Goal: Task Accomplishment & Management: Manage account settings

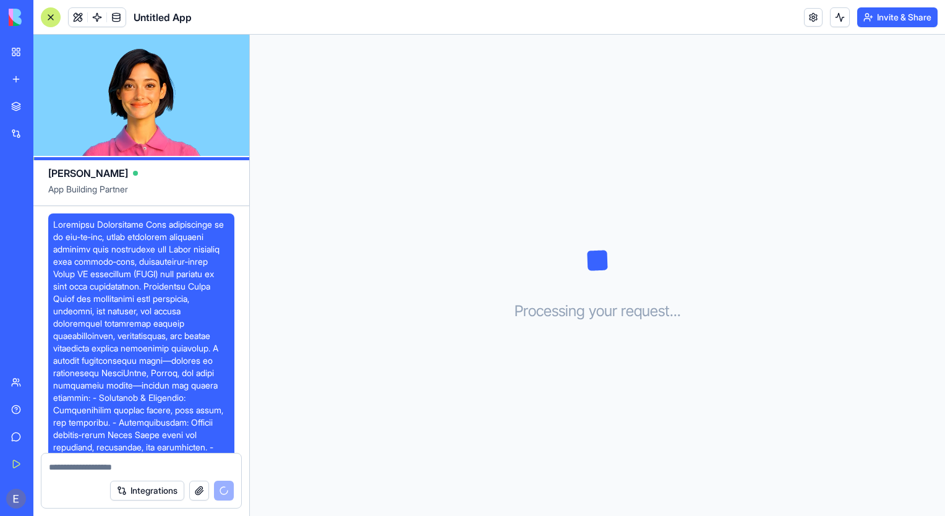
scroll to position [472, 0]
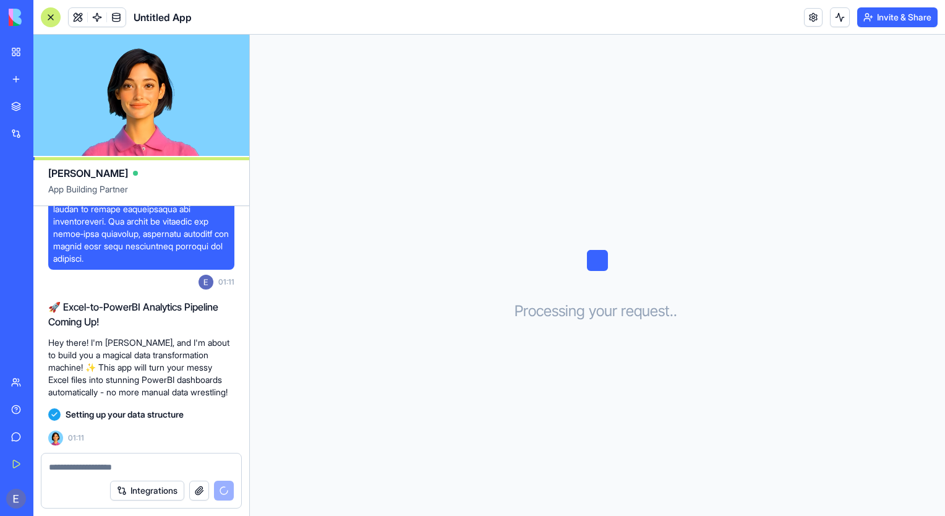
drag, startPoint x: 72, startPoint y: 297, endPoint x: 86, endPoint y: 336, distance: 42.0
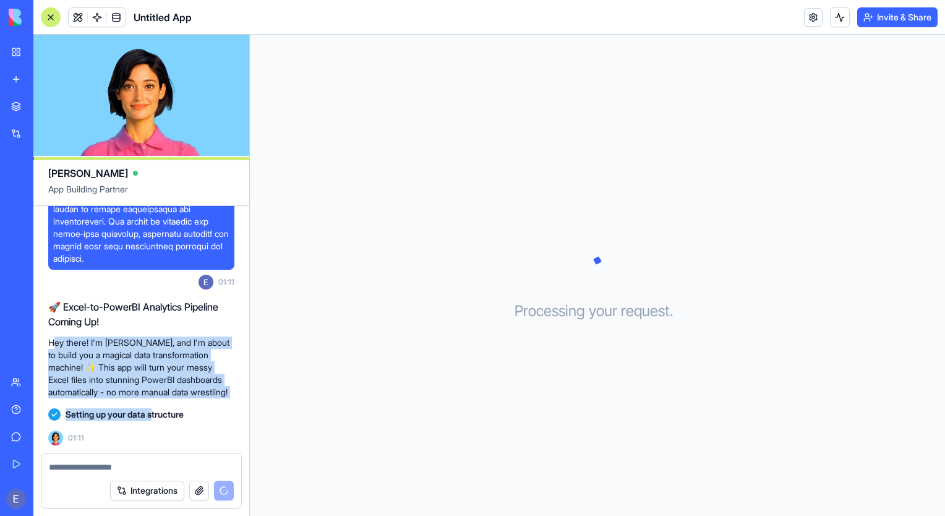
drag, startPoint x: 52, startPoint y: 326, endPoint x: 160, endPoint y: 422, distance: 144.1
click at [159, 422] on div "01:11 🚀 Excel-to-PowerBI Analytics Pipeline Coming Up! Hey there! I'm [PERSON_N…" at bounding box center [141, 117] width 216 height 670
click at [160, 422] on div "Setting up your data structure" at bounding box center [141, 414] width 186 height 22
click at [104, 385] on p "Hey there! I'm [PERSON_NAME], and I'm about to build you a magical data transfo…" at bounding box center [141, 367] width 186 height 62
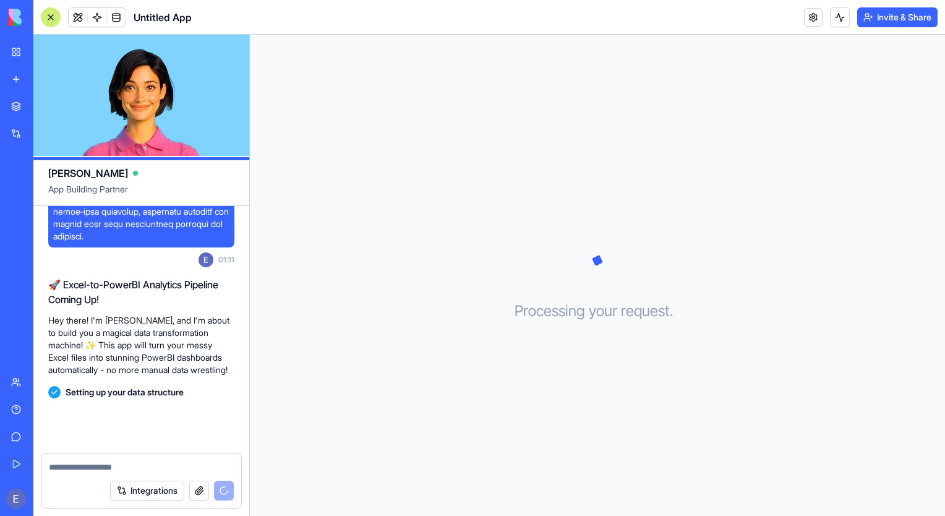
scroll to position [495, 0]
click at [137, 458] on div at bounding box center [141, 463] width 200 height 20
click at [148, 489] on button "Integrations" at bounding box center [147, 490] width 74 height 20
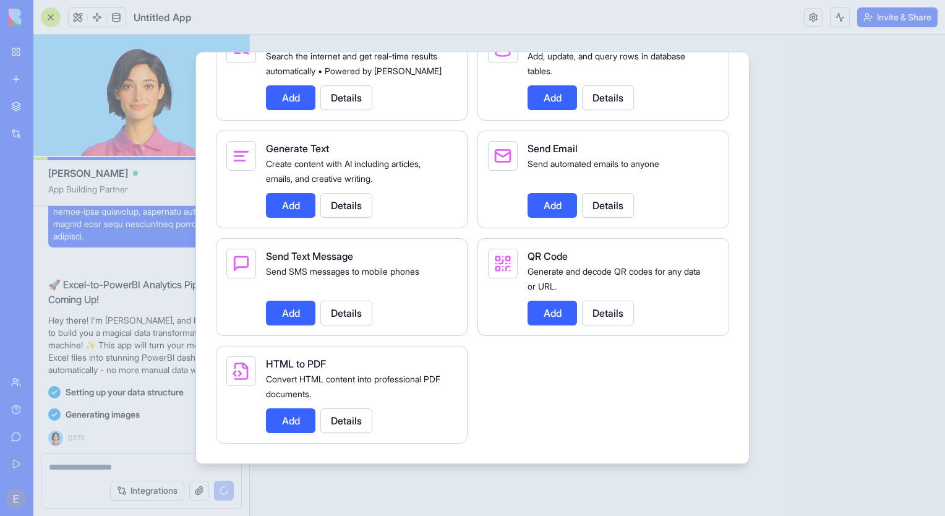
scroll to position [0, 0]
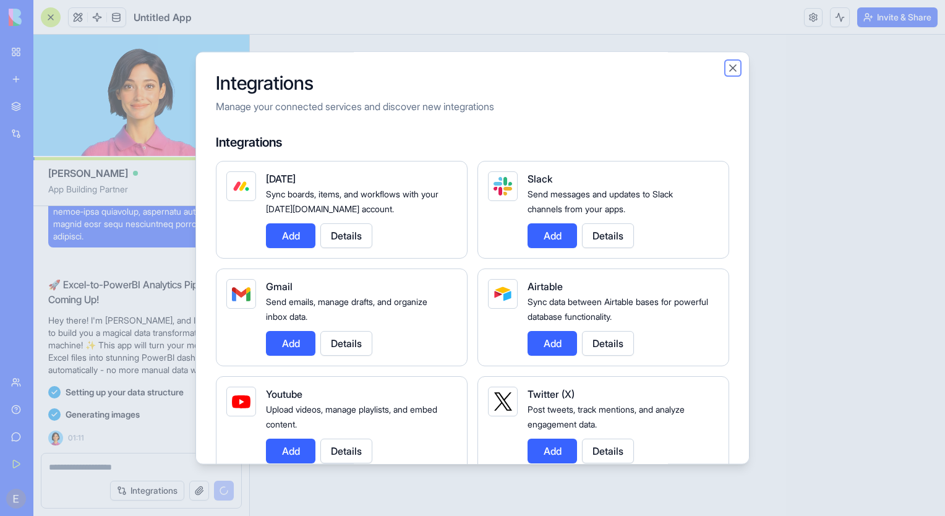
click at [736, 68] on button "Close" at bounding box center [732, 68] width 12 height 12
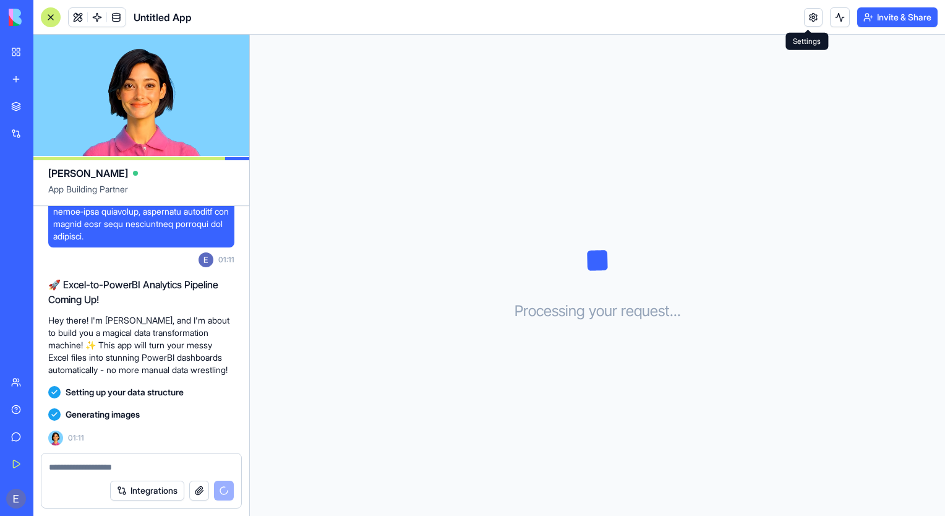
click at [811, 14] on link at bounding box center [813, 17] width 19 height 19
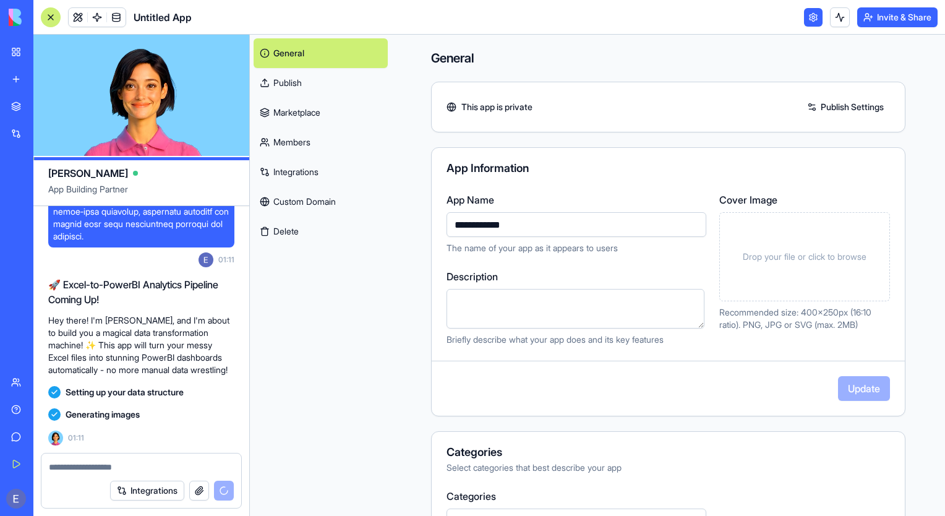
click at [328, 85] on link "Publish" at bounding box center [320, 83] width 134 height 30
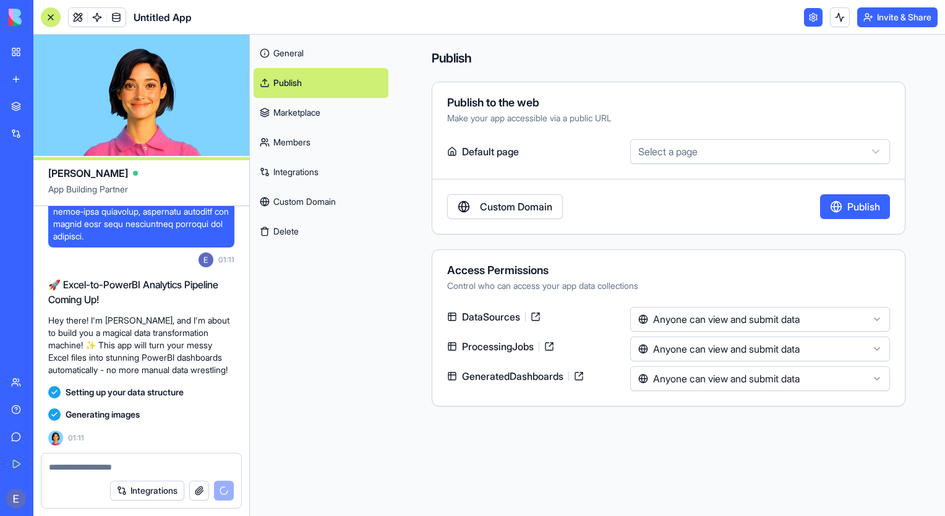
click at [330, 118] on link "Marketplace" at bounding box center [320, 113] width 135 height 30
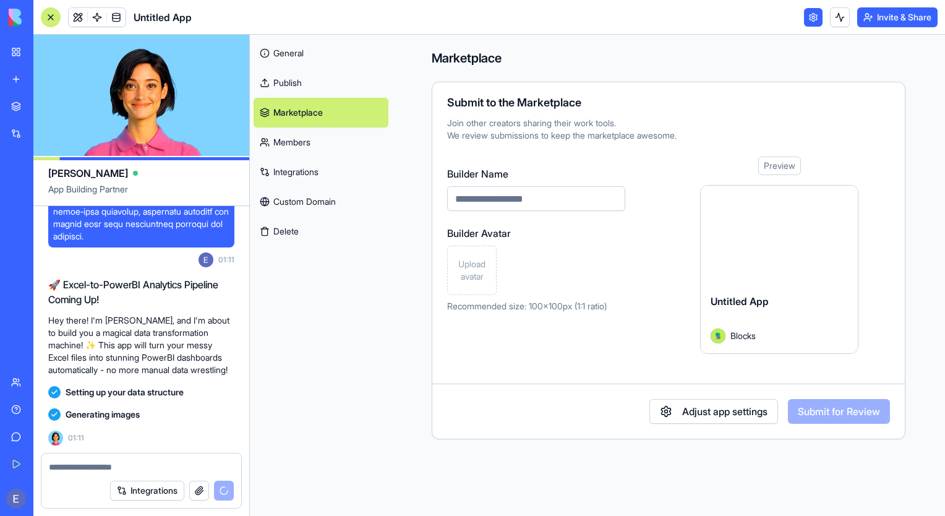
click at [333, 153] on link "Members" at bounding box center [320, 142] width 135 height 30
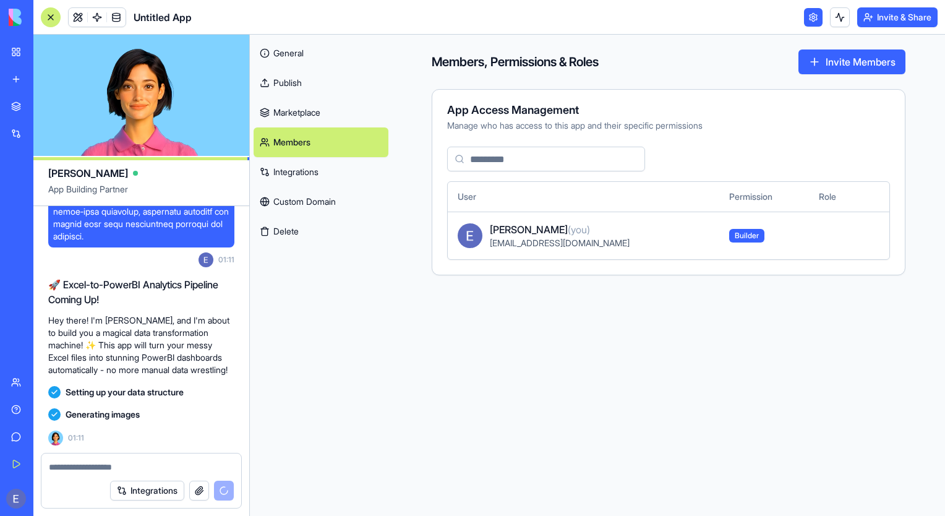
click at [336, 178] on link "Integrations" at bounding box center [320, 172] width 135 height 30
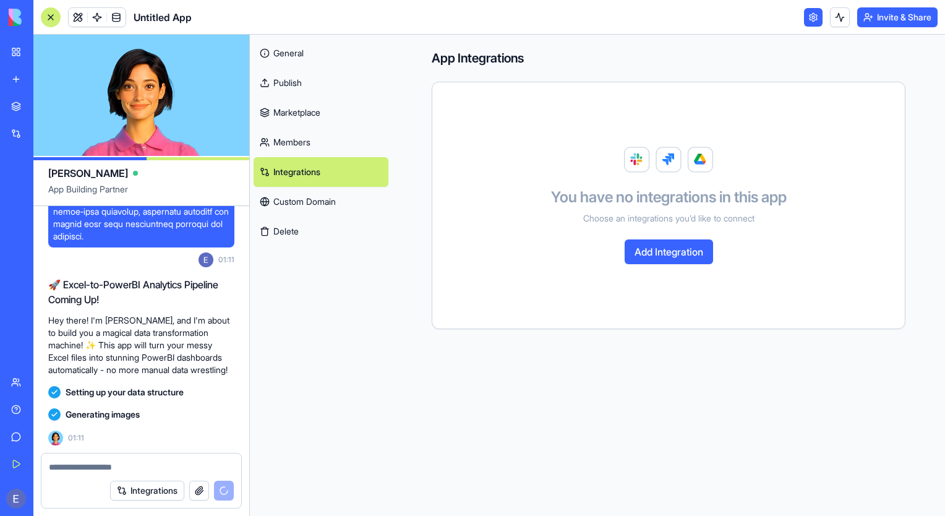
click at [346, 207] on link "Custom Domain" at bounding box center [320, 202] width 135 height 30
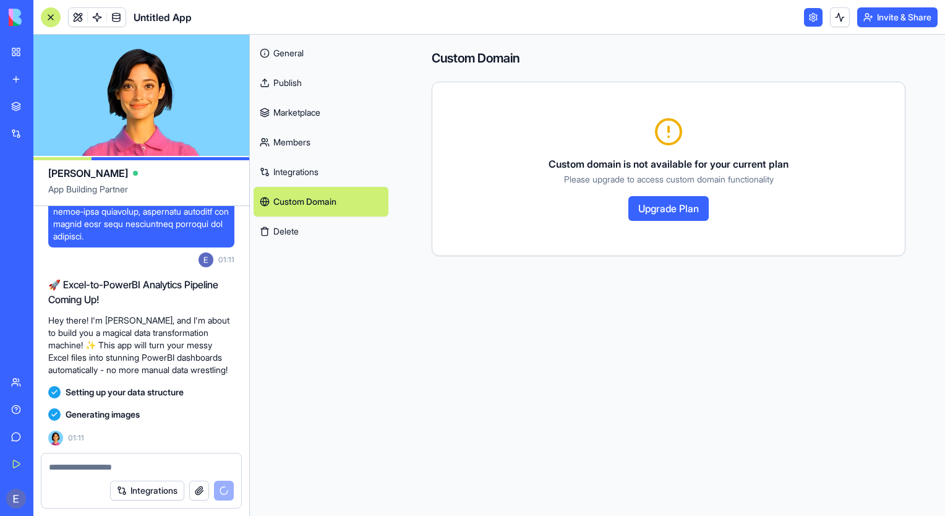
click at [339, 239] on button "Delete" at bounding box center [320, 231] width 135 height 30
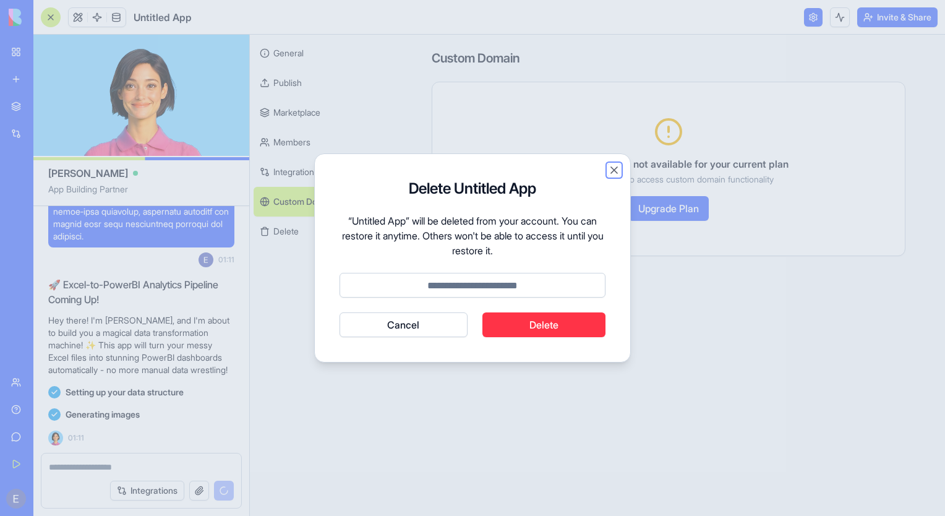
click at [617, 172] on button "Close" at bounding box center [614, 170] width 12 height 12
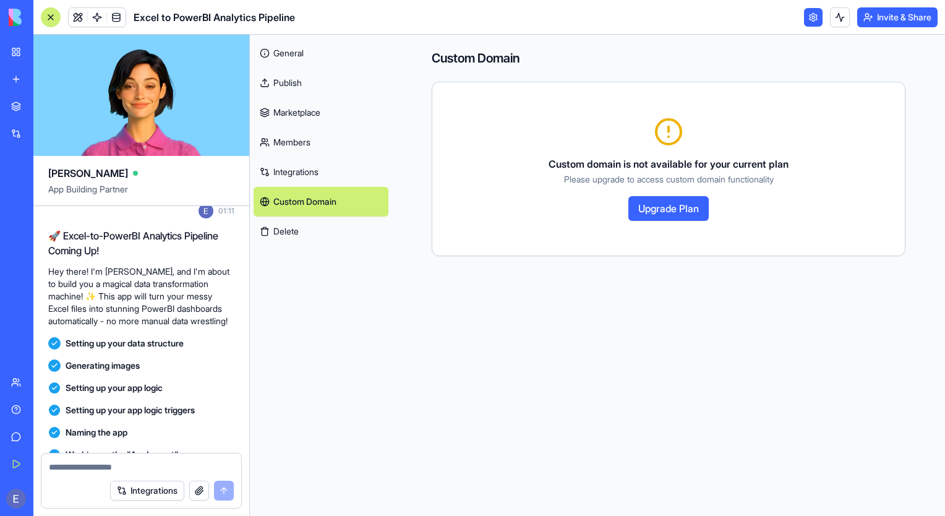
scroll to position [823, 0]
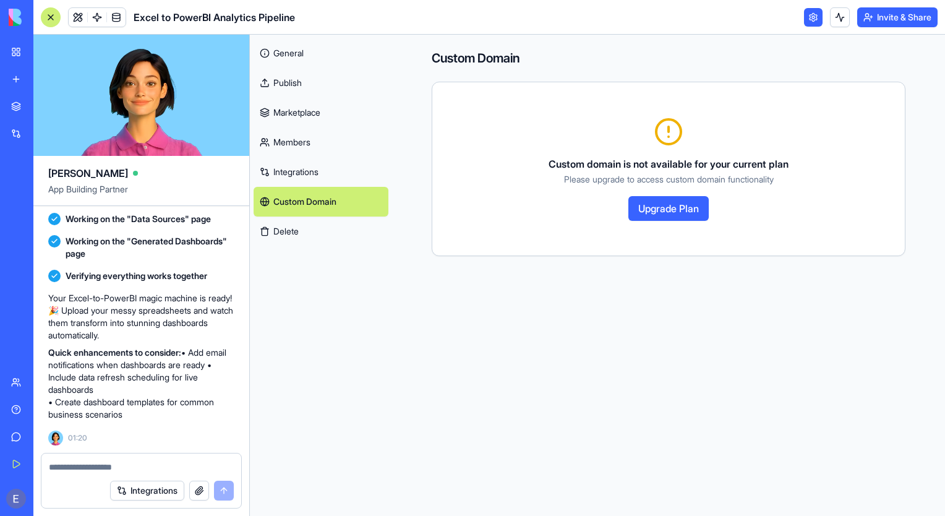
click at [292, 53] on link "General" at bounding box center [320, 53] width 135 height 30
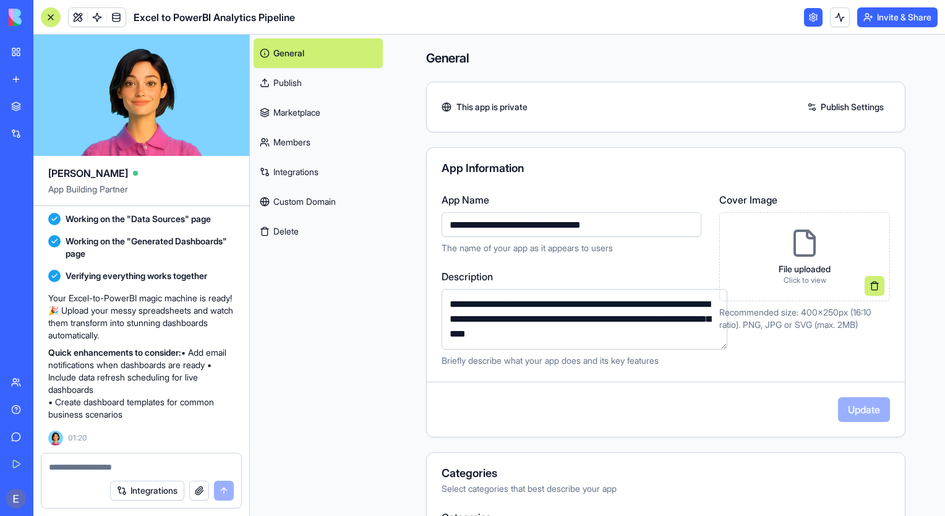
scroll to position [250, 0]
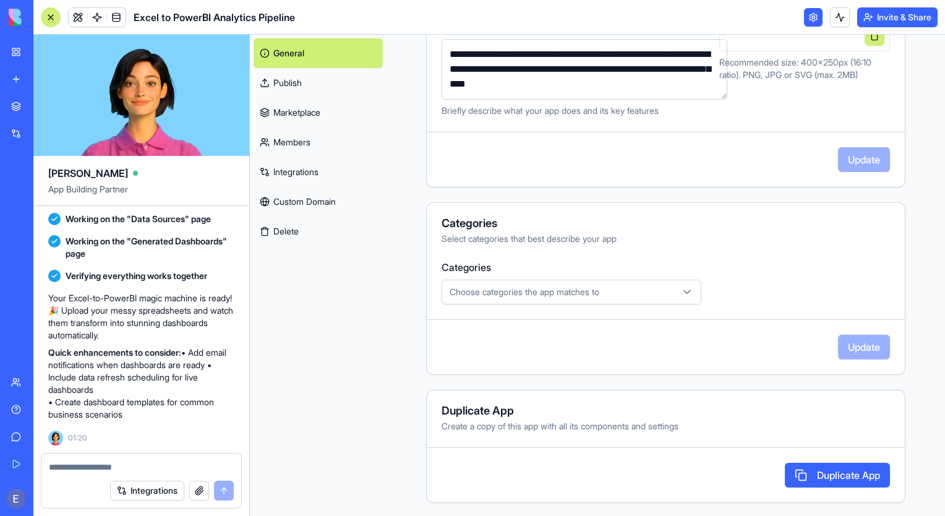
click at [482, 289] on span "Choose categories the app matches to" at bounding box center [524, 292] width 150 height 12
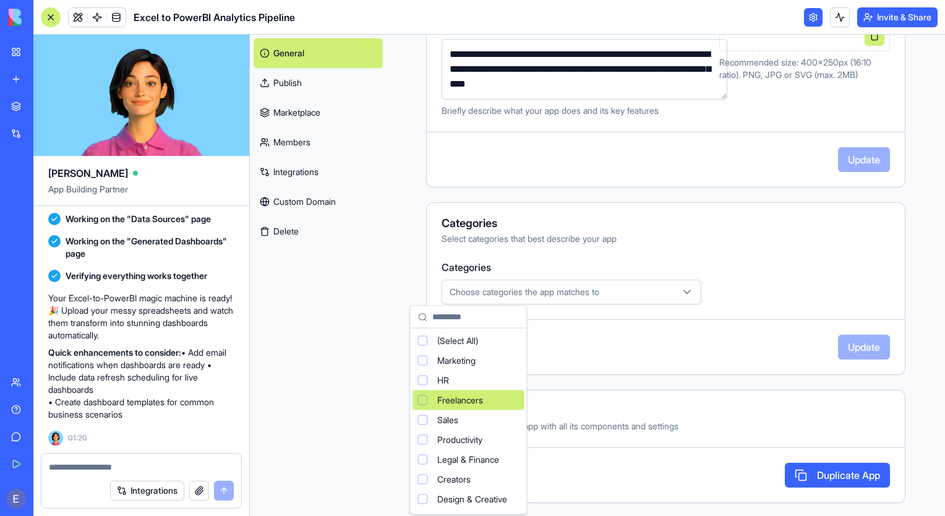
scroll to position [82, 0]
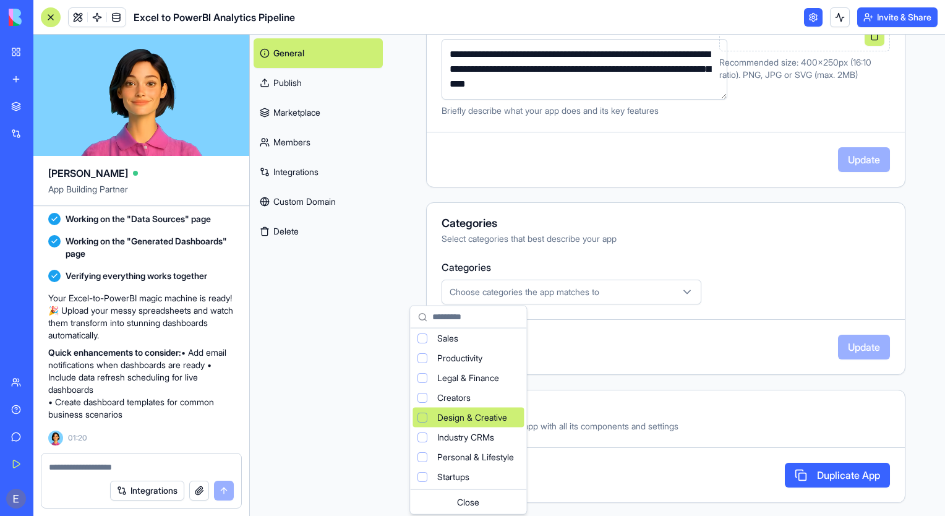
click at [487, 421] on span "Design & Creative" at bounding box center [472, 417] width 70 height 12
click at [645, 337] on html "BETA My Workspace New app Marketplace Integrations Recent Untitled App AI Logo …" at bounding box center [472, 258] width 945 height 516
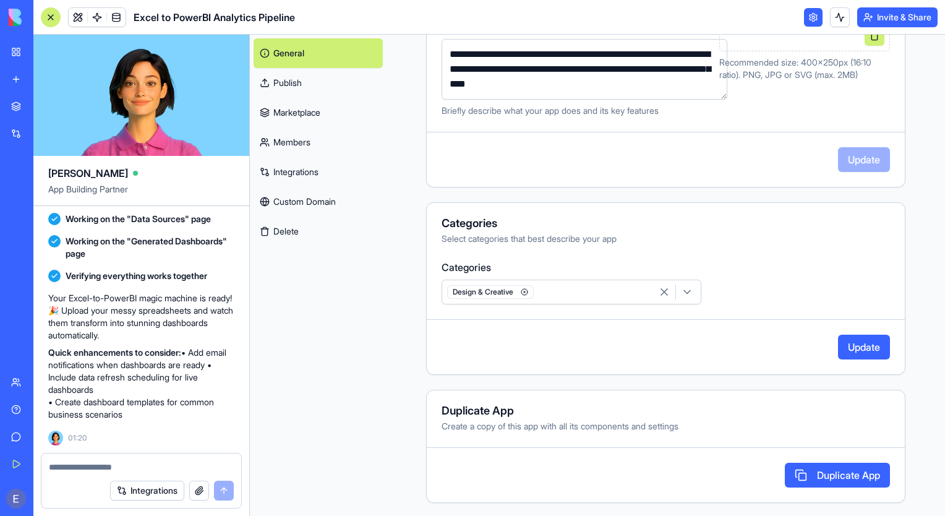
drag, startPoint x: 846, startPoint y: 349, endPoint x: 830, endPoint y: 367, distance: 24.5
click at [846, 349] on button "Update" at bounding box center [864, 346] width 52 height 25
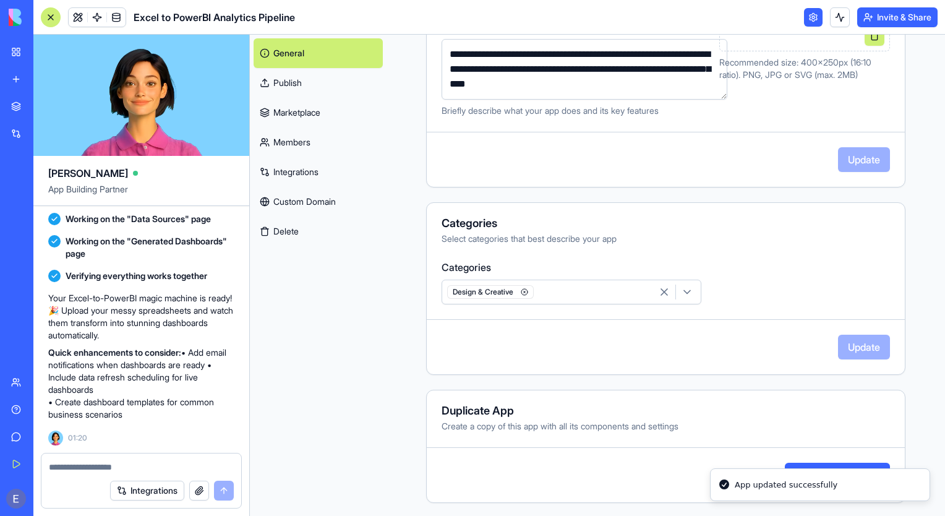
click at [613, 462] on div "Duplicate App" at bounding box center [666, 474] width 478 height 25
drag, startPoint x: 846, startPoint y: 436, endPoint x: 736, endPoint y: 422, distance: 111.0
click at [830, 432] on div "Duplicate App Create a copy of this app with all its components and settings Du…" at bounding box center [665, 445] width 479 height 113
click at [313, 90] on link "Publish" at bounding box center [317, 83] width 129 height 30
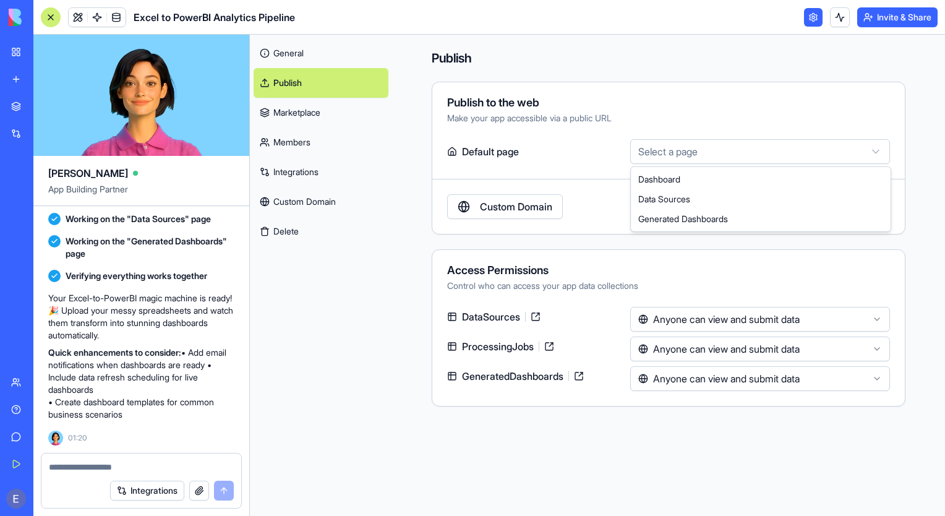
click at [707, 158] on html "BETA My Workspace New app Marketplace Integrations Recent Untitled App AI Logo …" at bounding box center [472, 258] width 945 height 516
click at [383, 268] on html "BETA My Workspace New app Marketplace Integrations Recent Untitled App AI Logo …" at bounding box center [472, 258] width 945 height 516
click at [281, 124] on link "Marketplace" at bounding box center [320, 113] width 135 height 30
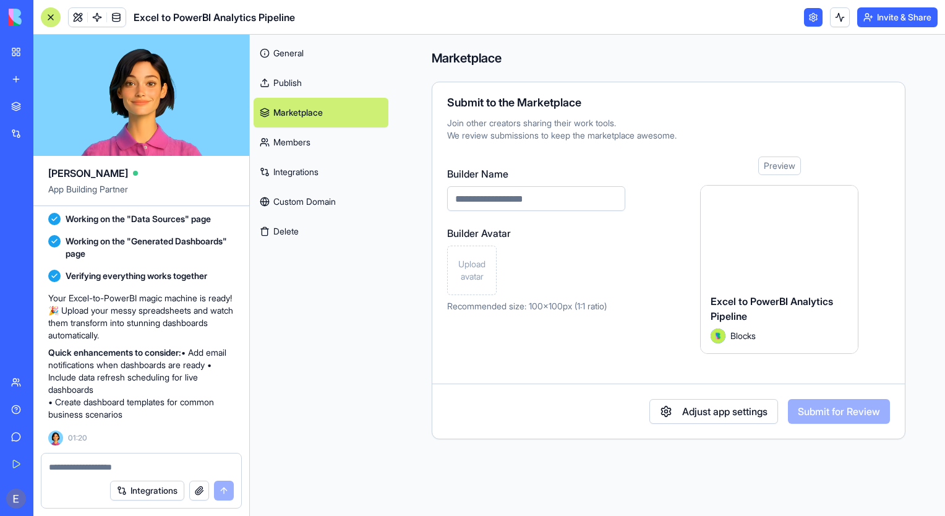
click at [294, 184] on link "Integrations" at bounding box center [320, 172] width 135 height 30
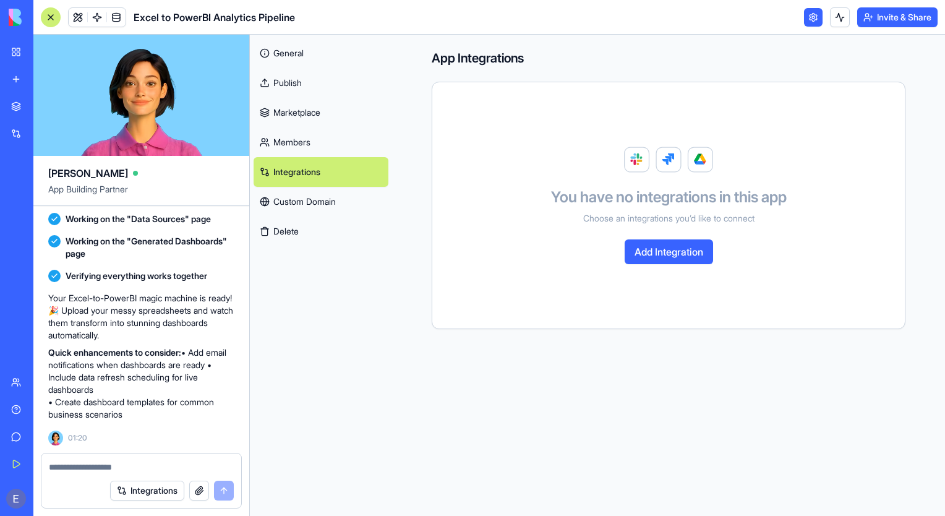
click at [337, 204] on link "Custom Domain" at bounding box center [320, 202] width 135 height 30
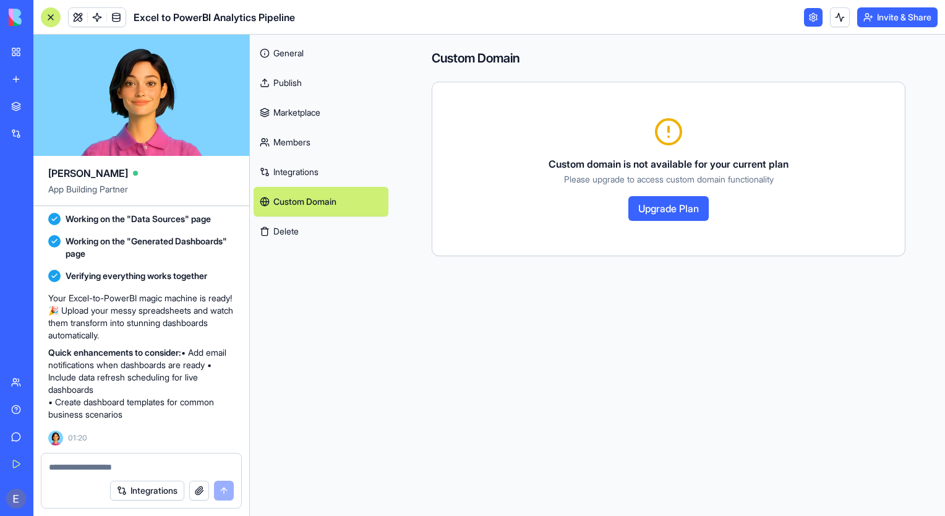
click at [289, 137] on link "Members" at bounding box center [320, 142] width 135 height 30
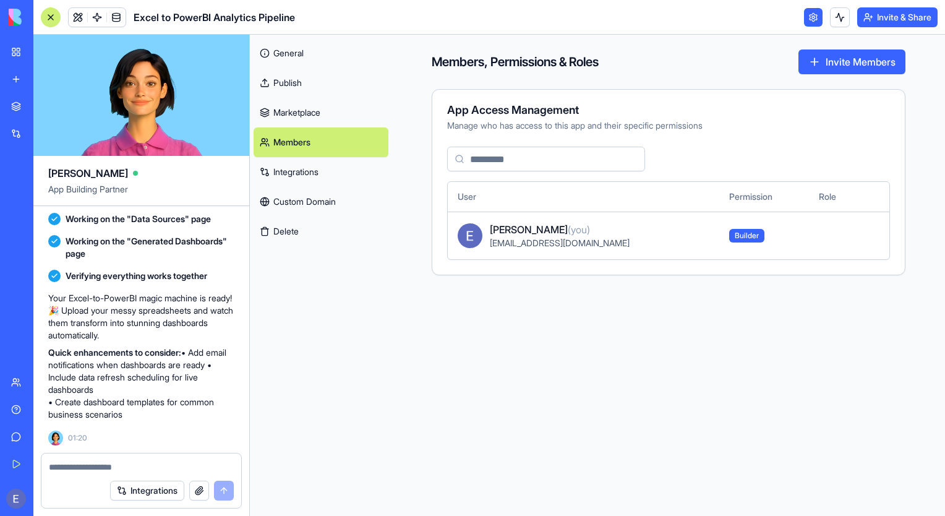
click at [289, 206] on link "Custom Domain" at bounding box center [320, 202] width 135 height 30
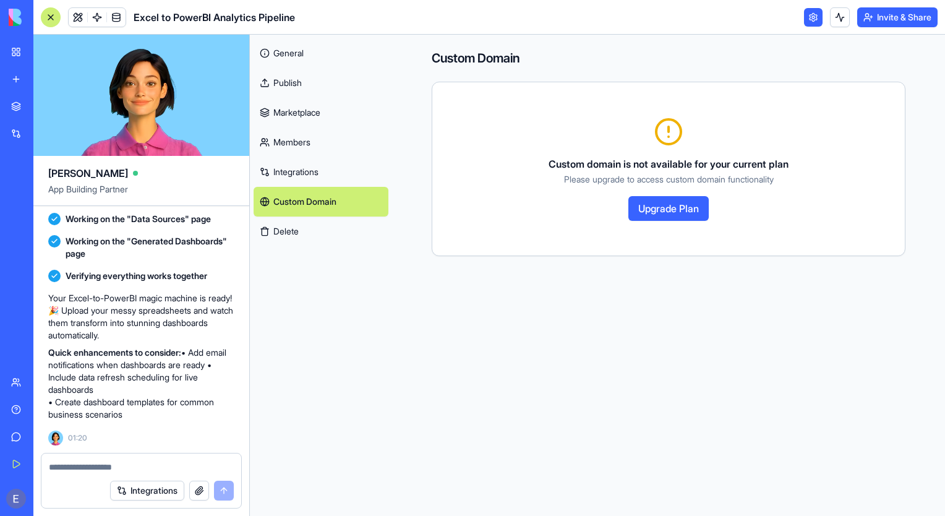
click at [664, 215] on button "Upgrade Plan" at bounding box center [668, 208] width 80 height 25
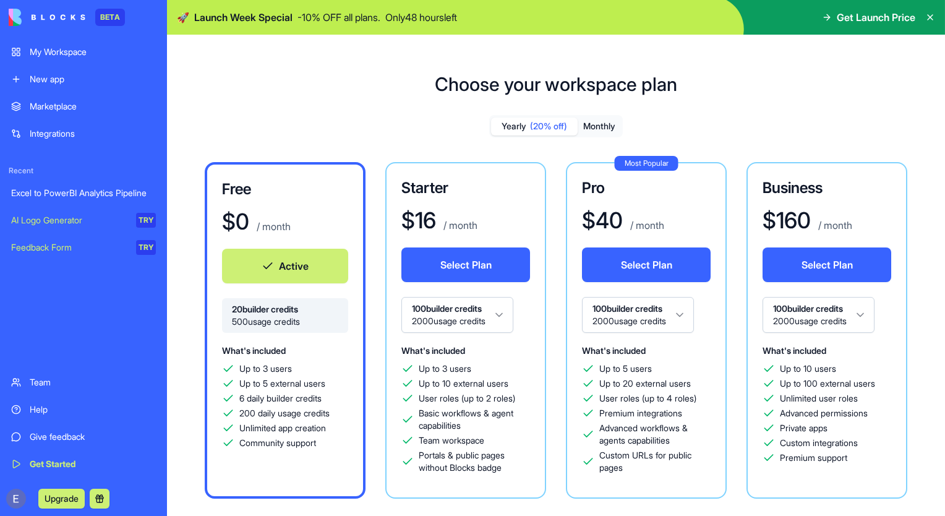
click at [272, 266] on button "Active" at bounding box center [285, 266] width 126 height 35
click at [141, 195] on div "Excel to PowerBI Analytics Pipeline" at bounding box center [83, 193] width 145 height 12
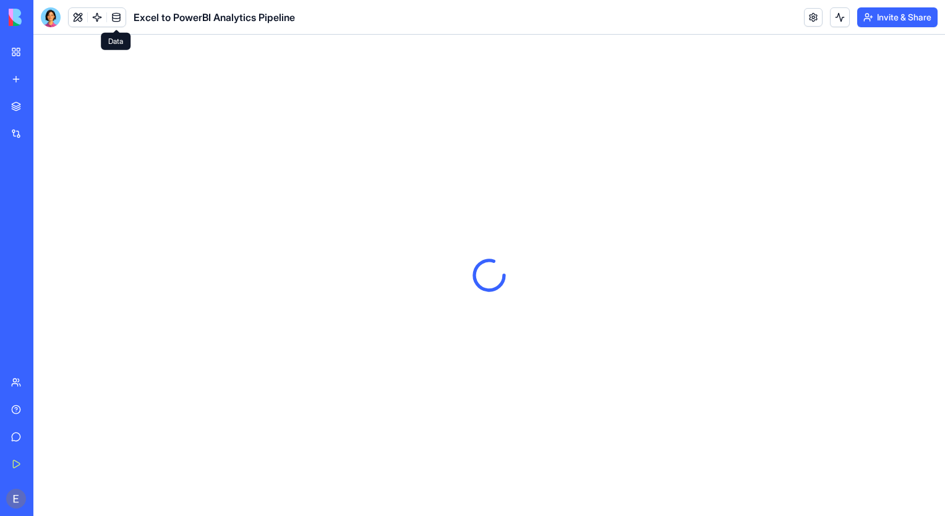
click at [123, 16] on link at bounding box center [116, 17] width 19 height 19
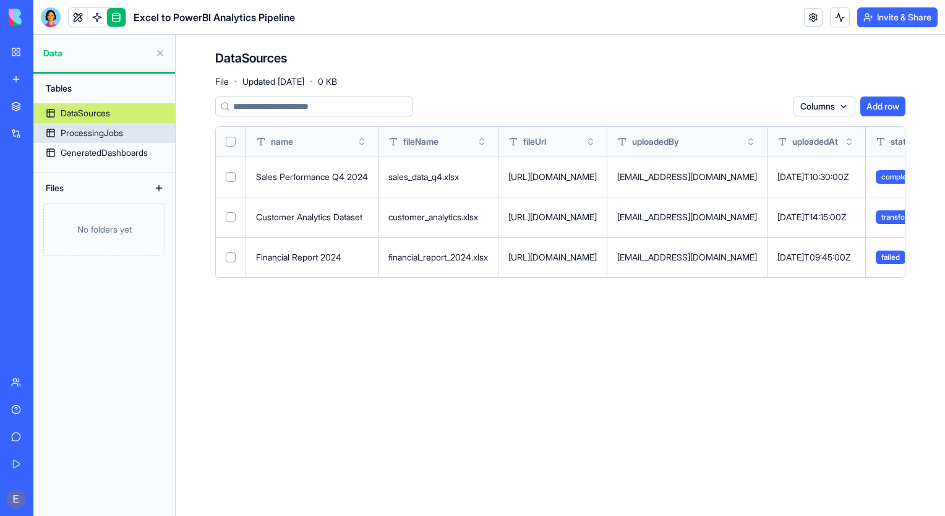
click at [123, 134] on div "ProcessingJobs" at bounding box center [92, 133] width 62 height 12
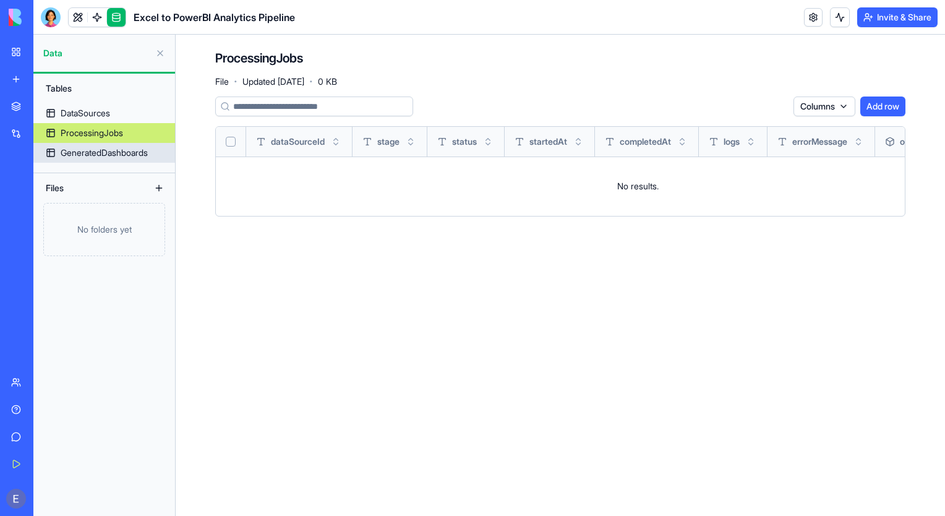
click at [117, 147] on div "GeneratedDashboards" at bounding box center [104, 153] width 87 height 12
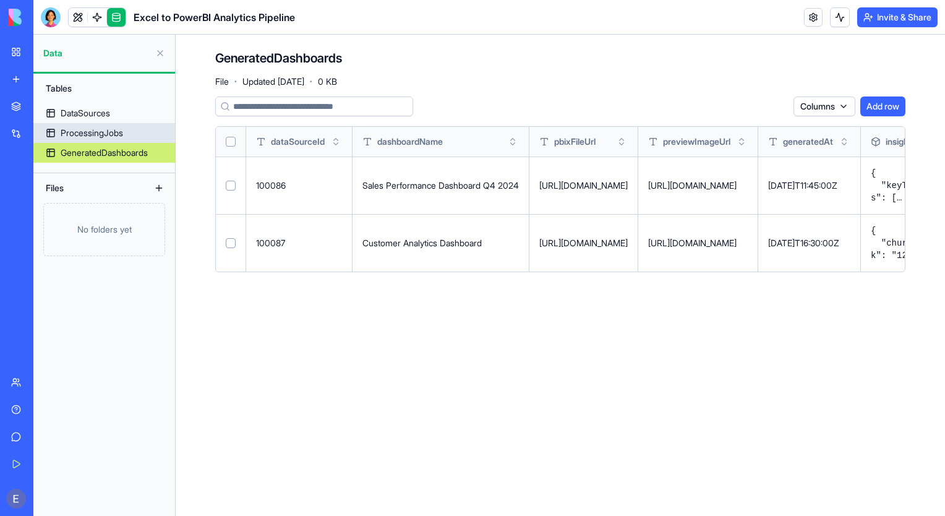
click at [105, 129] on div "ProcessingJobs" at bounding box center [92, 133] width 62 height 12
